Goal: Information Seeking & Learning: Learn about a topic

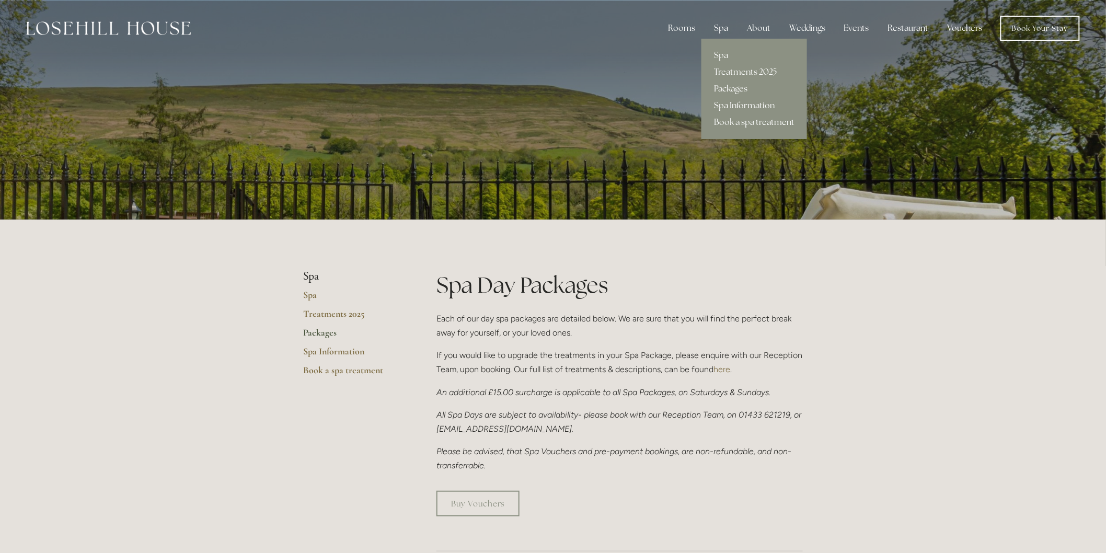
click at [734, 101] on link "Spa Information" at bounding box center [754, 105] width 106 height 17
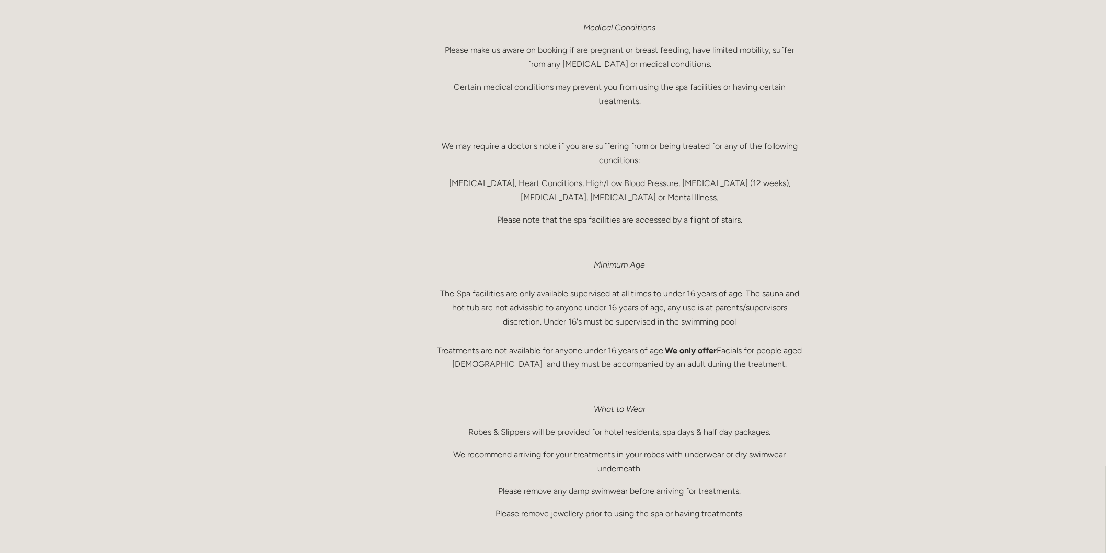
scroll to position [523, 0]
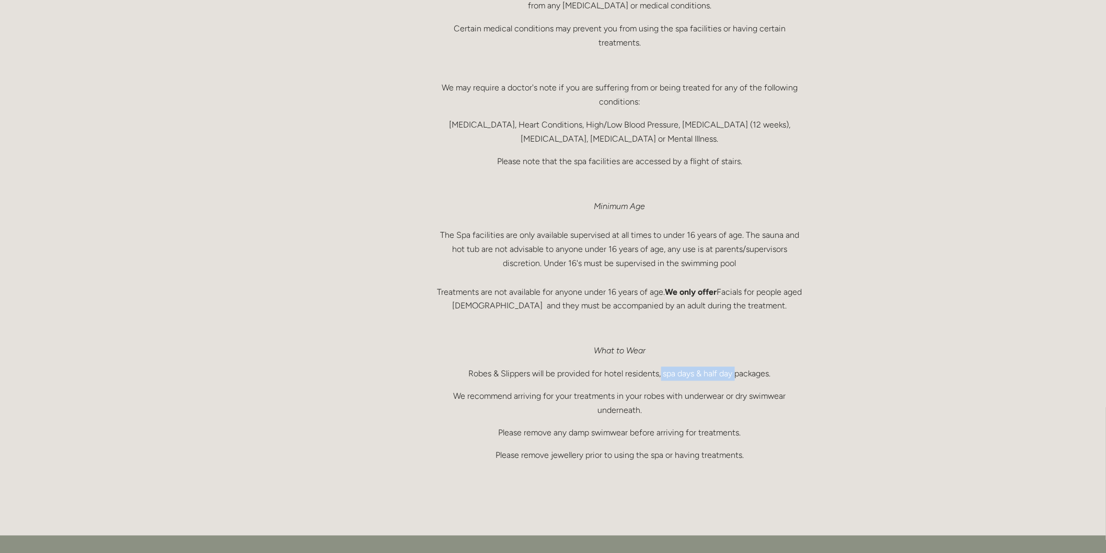
drag, startPoint x: 662, startPoint y: 368, endPoint x: 737, endPoint y: 368, distance: 75.3
click at [737, 368] on p "Robes & Slippers will be provided for hotel residents, spa days & half day pack…" at bounding box center [619, 374] width 366 height 14
click at [800, 374] on p "Robes & Slippers will be provided for hotel residents, spa days & half day pack…" at bounding box center [619, 374] width 366 height 14
drag, startPoint x: 637, startPoint y: 406, endPoint x: 594, endPoint y: 403, distance: 42.5
click at [595, 403] on p "We recommend arriving for your treatments in your robes with underwear or dry s…" at bounding box center [619, 403] width 366 height 28
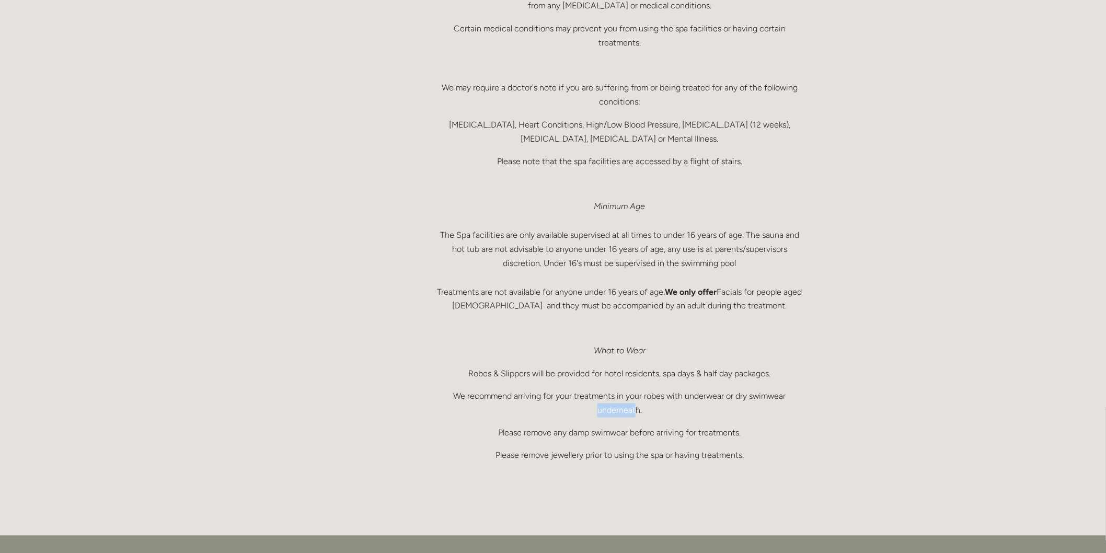
click at [550, 413] on p "We recommend arriving for your treatments in your robes with underwear or dry s…" at bounding box center [619, 403] width 366 height 28
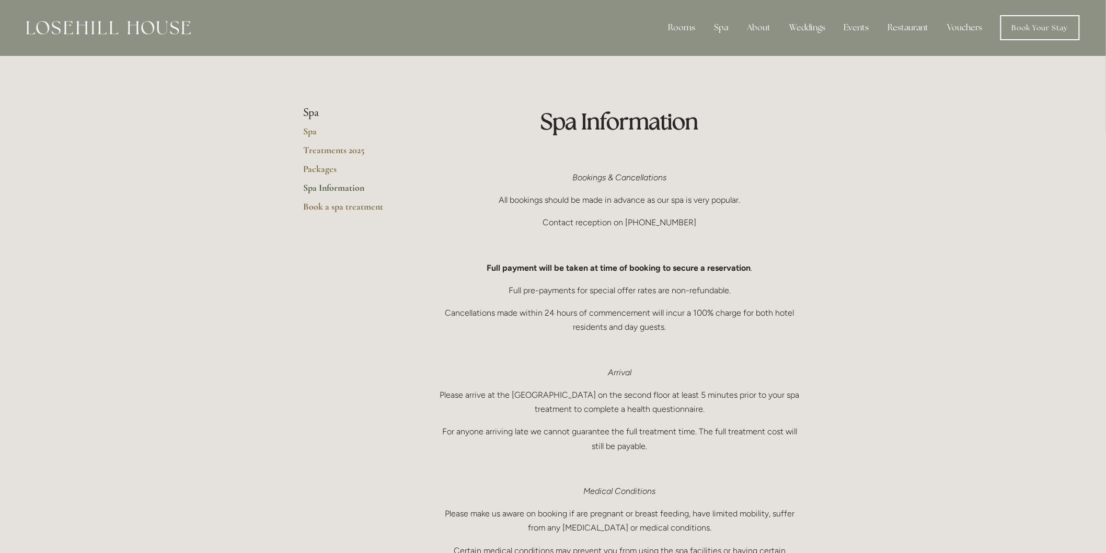
scroll to position [0, 0]
click at [311, 131] on link "Spa" at bounding box center [353, 135] width 100 height 19
